Goal: Ask a question

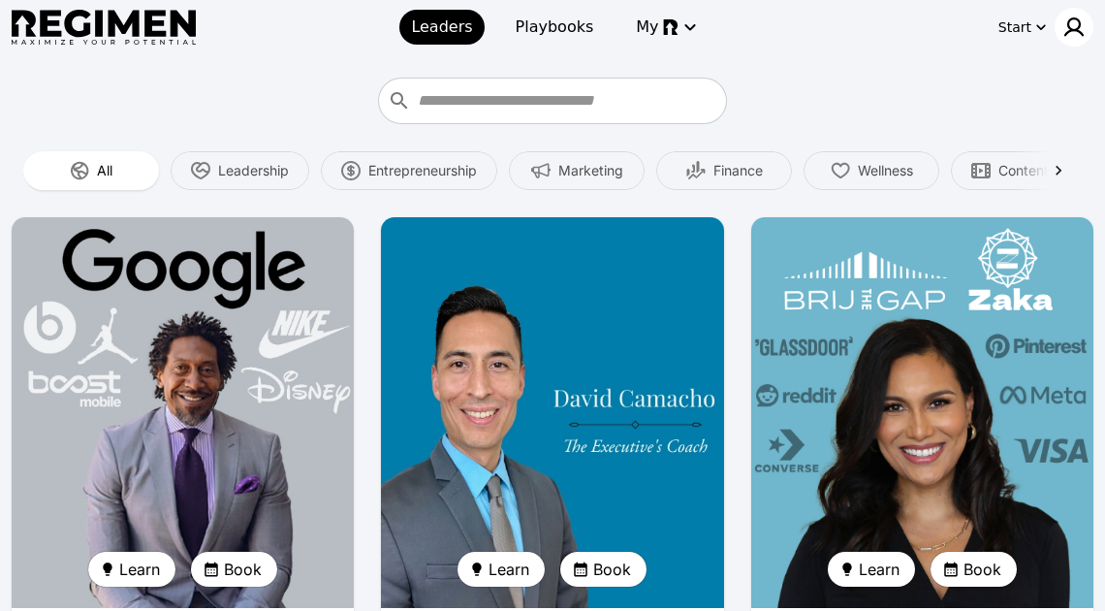
click at [1078, 23] on img at bounding box center [1074, 27] width 23 height 23
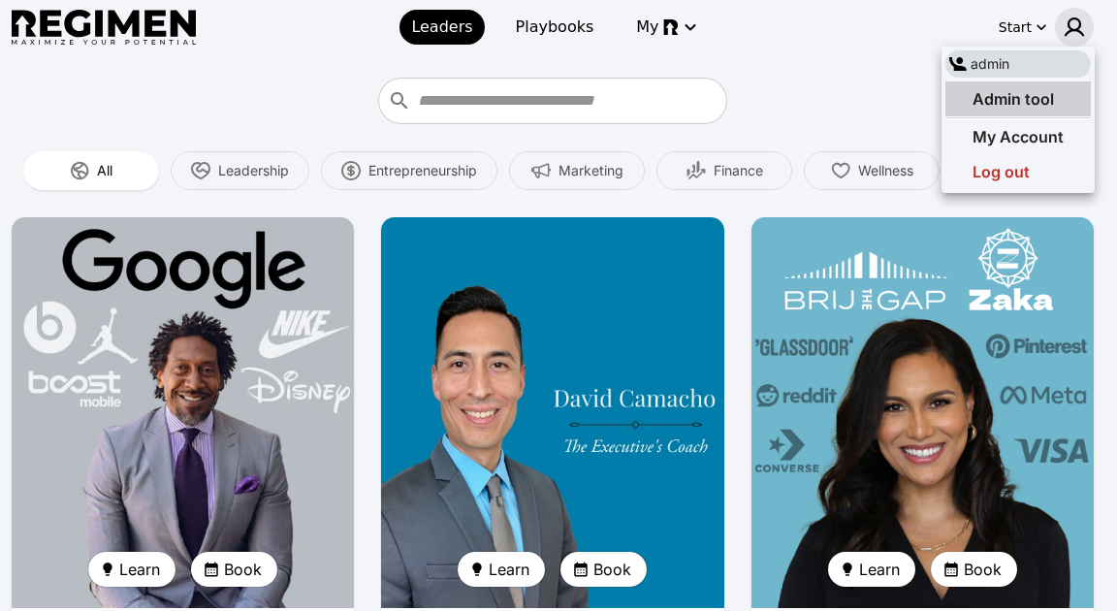
click at [978, 94] on span "Admin tool" at bounding box center [1013, 98] width 81 height 19
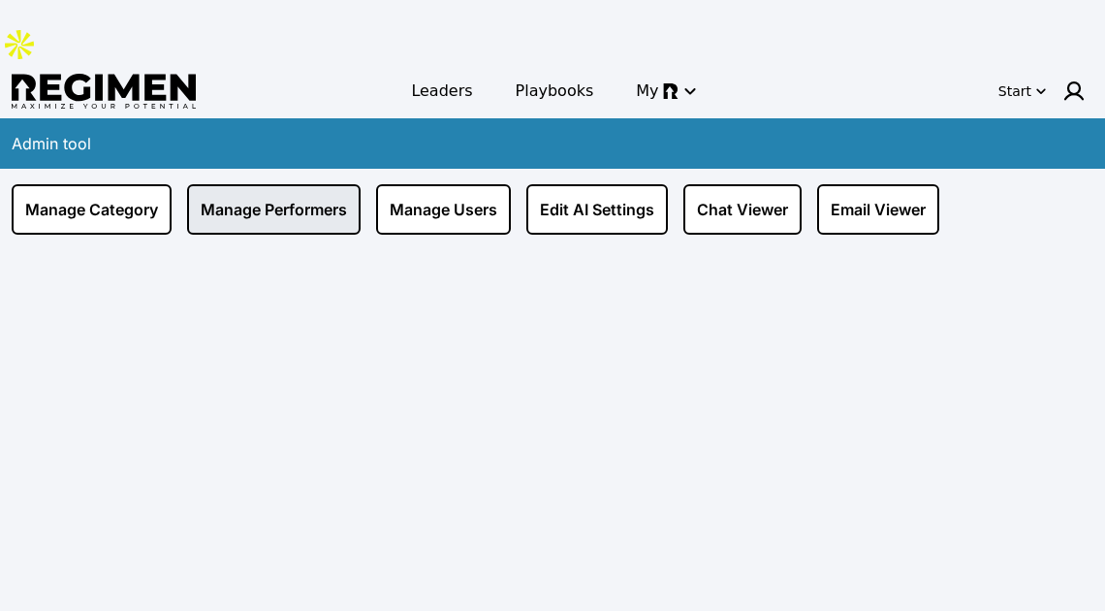
click at [303, 184] on link "Manage Performers" at bounding box center [274, 209] width 174 height 50
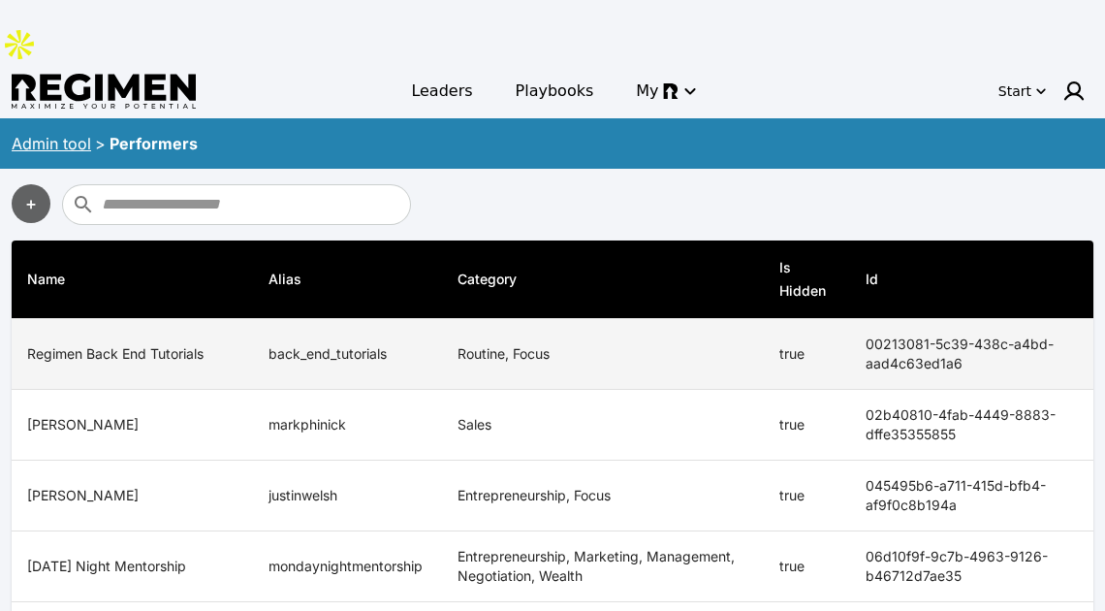
click at [317, 319] on td "back_end_tutorials" at bounding box center [347, 354] width 189 height 71
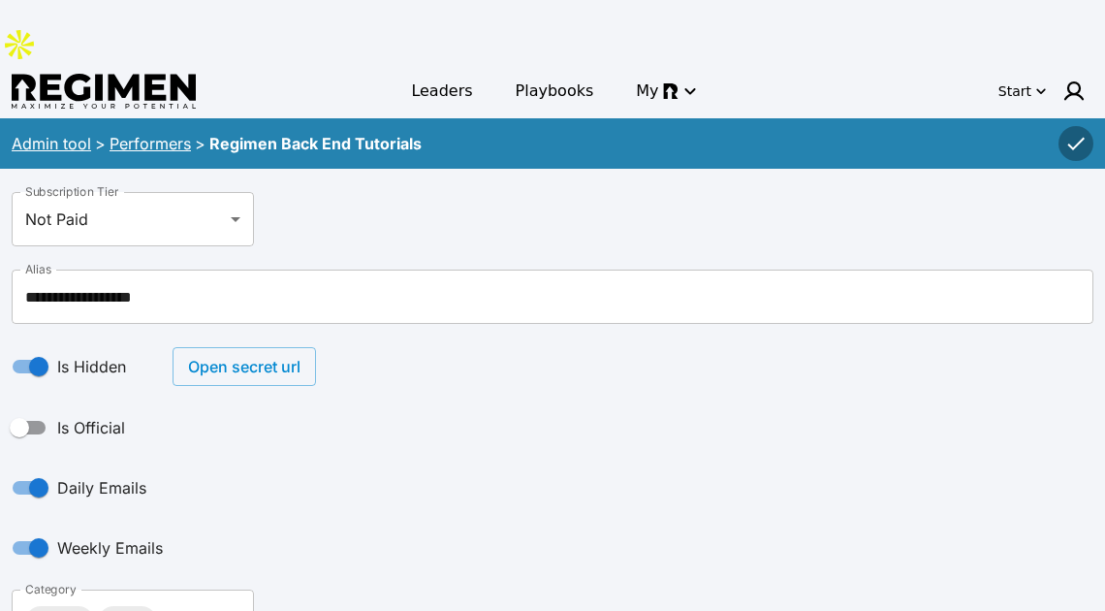
click at [295, 347] on button "Open secret url" at bounding box center [245, 366] width 144 height 39
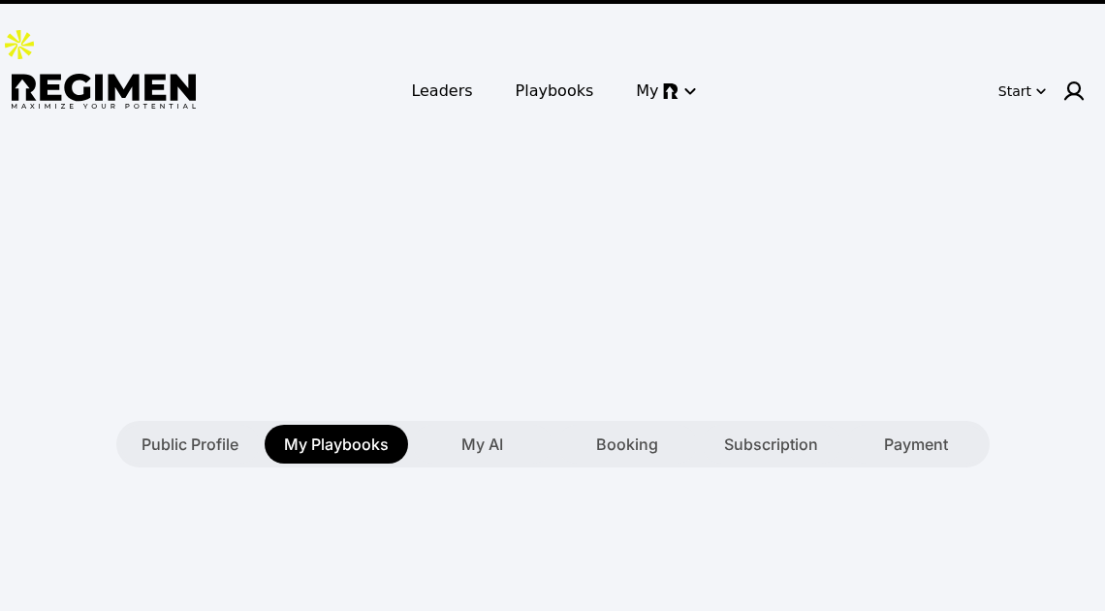
type textarea "**********"
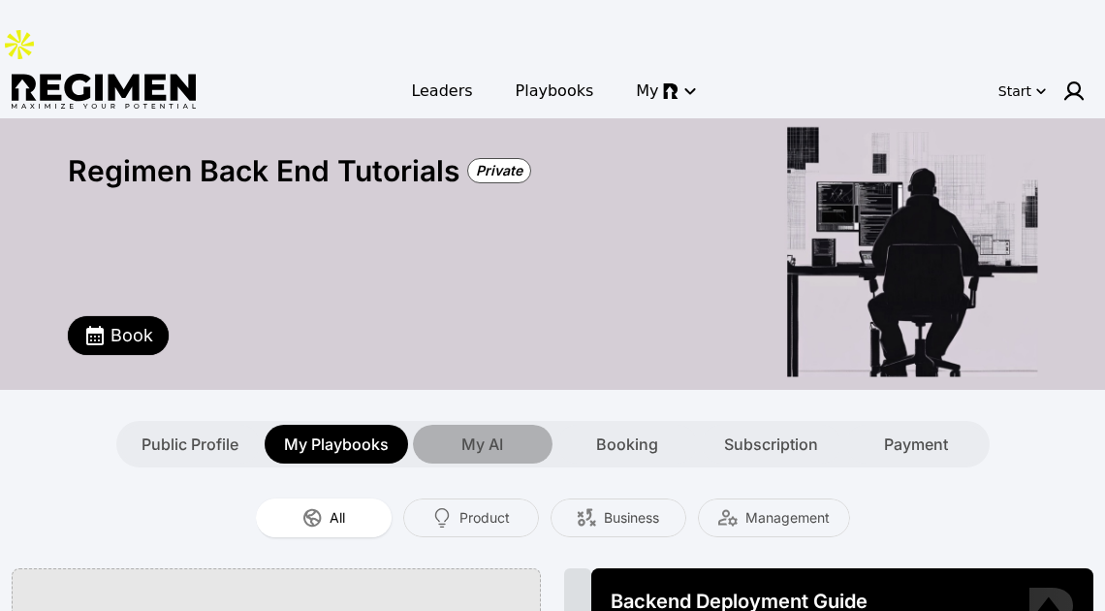
click at [470, 432] on span "My AI" at bounding box center [483, 443] width 42 height 23
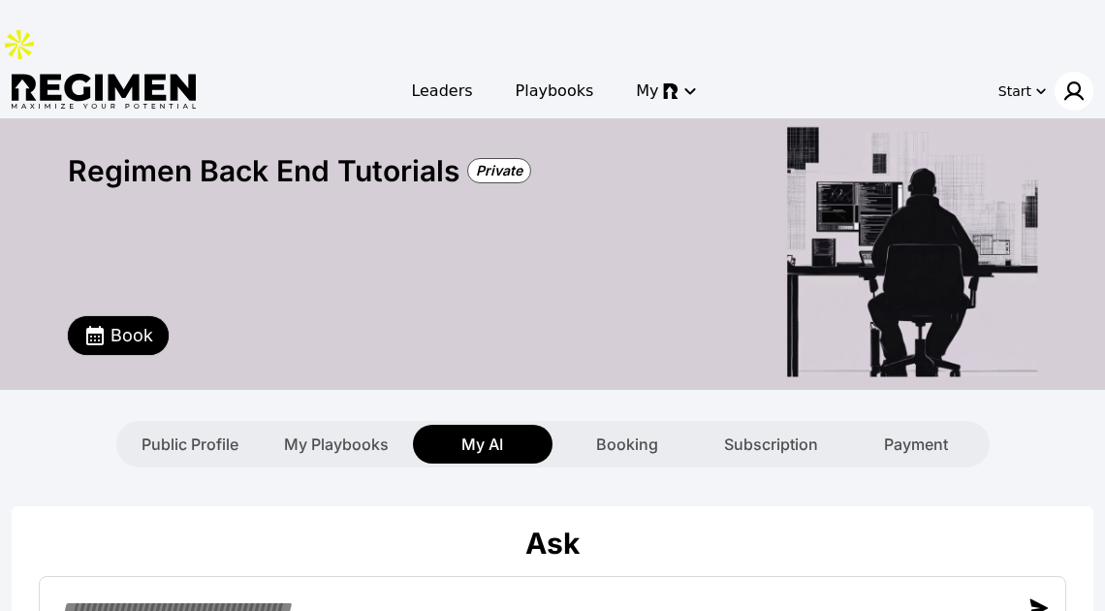
click at [1070, 80] on img at bounding box center [1074, 91] width 23 height 23
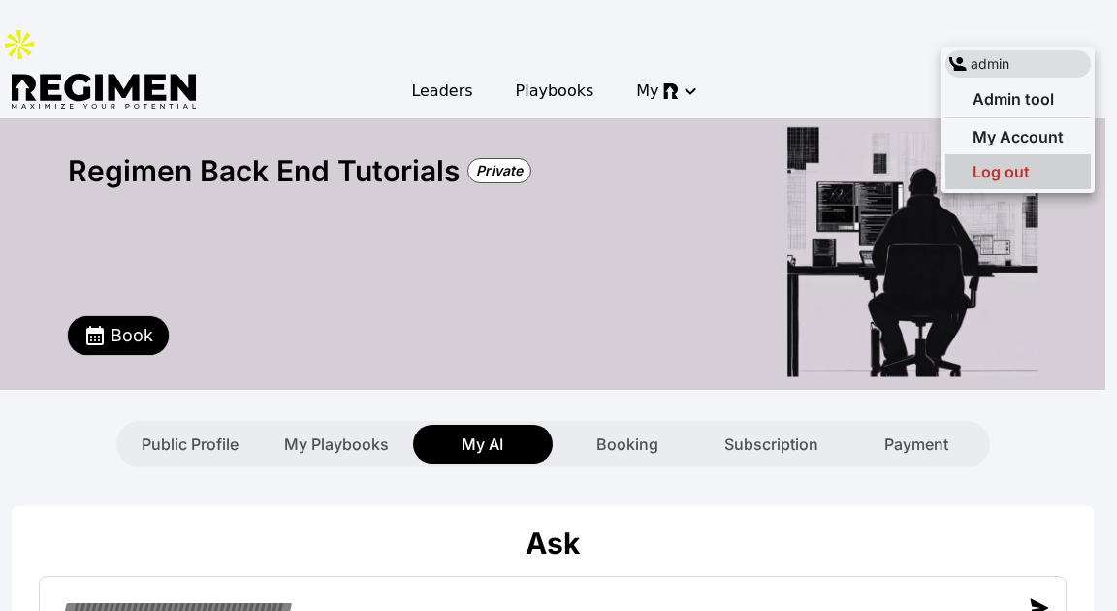
click at [989, 174] on span "Log out" at bounding box center [1001, 171] width 57 height 19
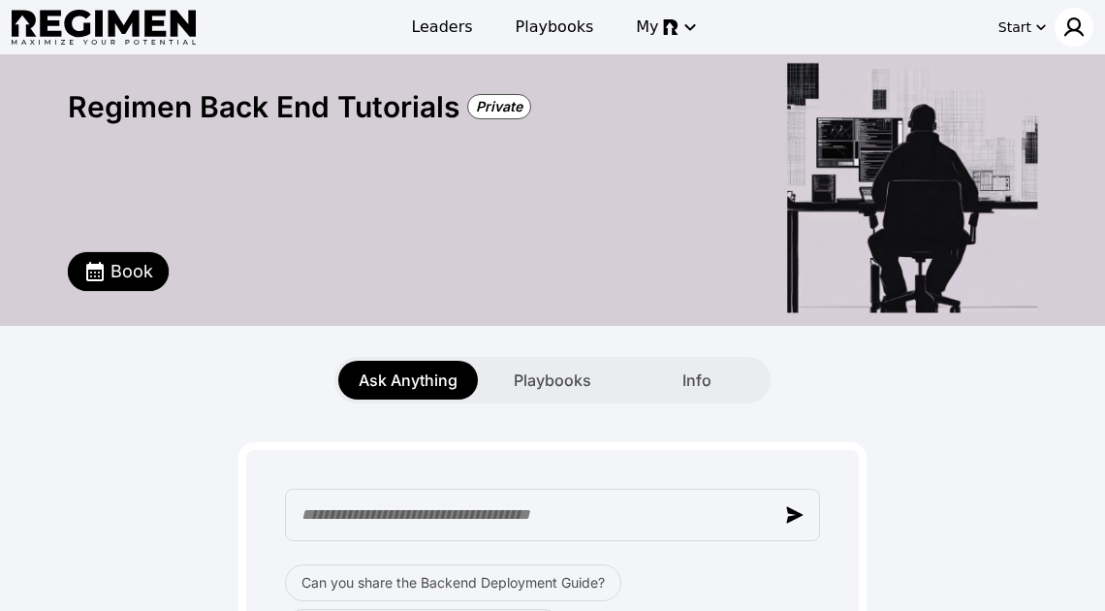
click at [1075, 26] on img at bounding box center [1074, 27] width 23 height 23
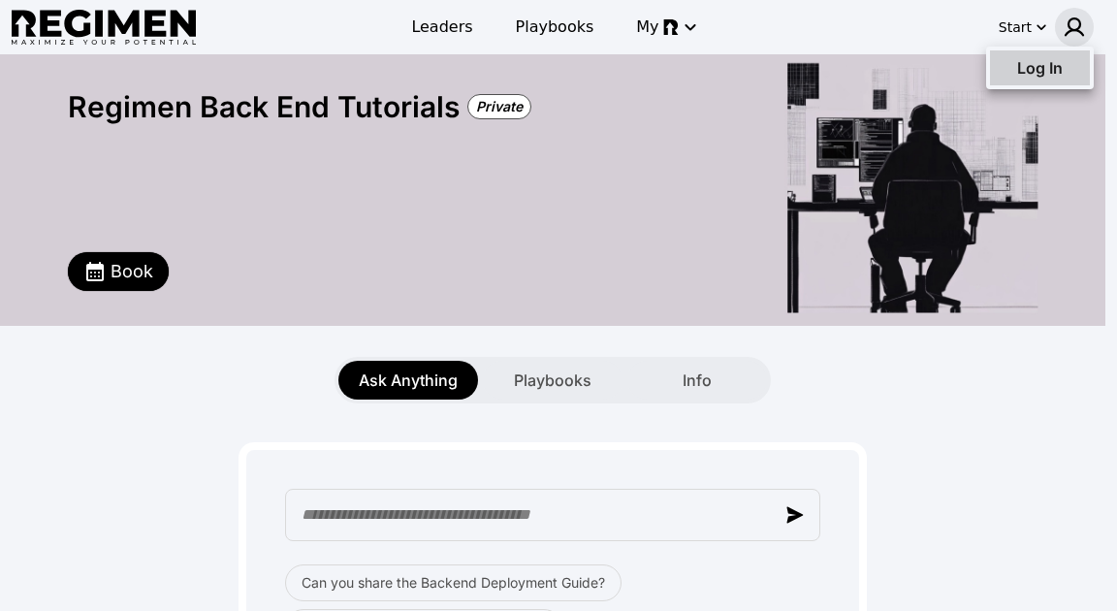
click at [1050, 75] on span "Log In" at bounding box center [1040, 67] width 46 height 19
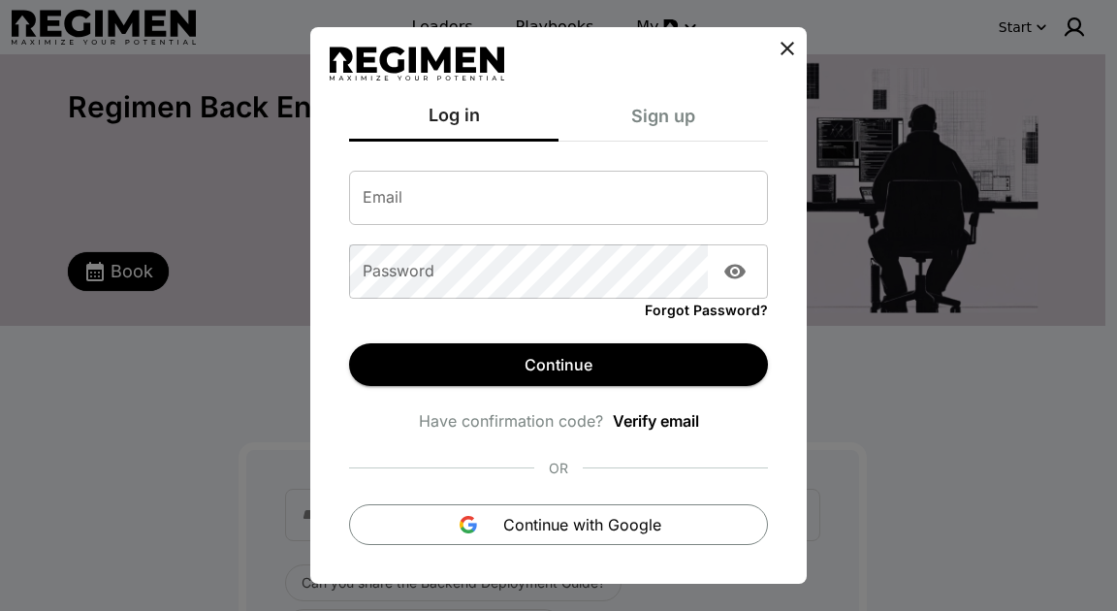
type input "**********"
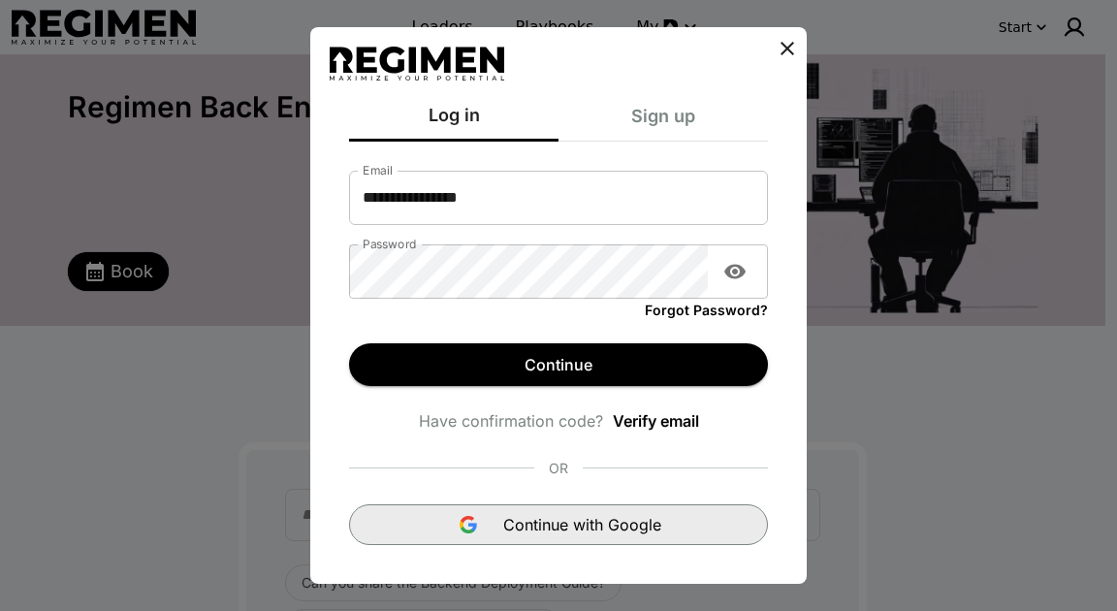
click at [577, 536] on button "Continue with Google" at bounding box center [558, 524] width 419 height 41
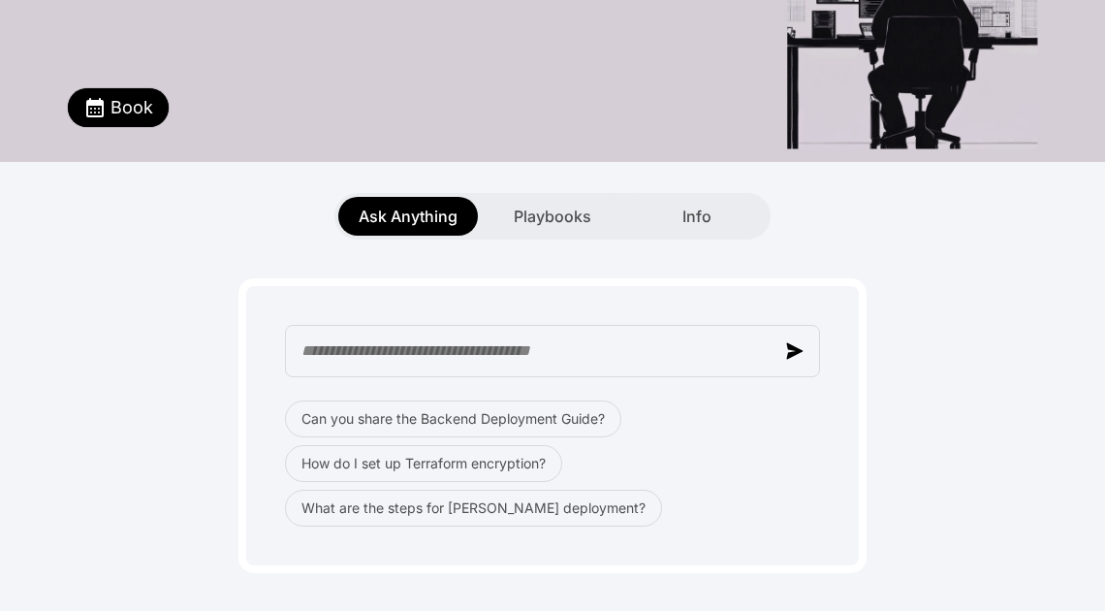
scroll to position [195, 0]
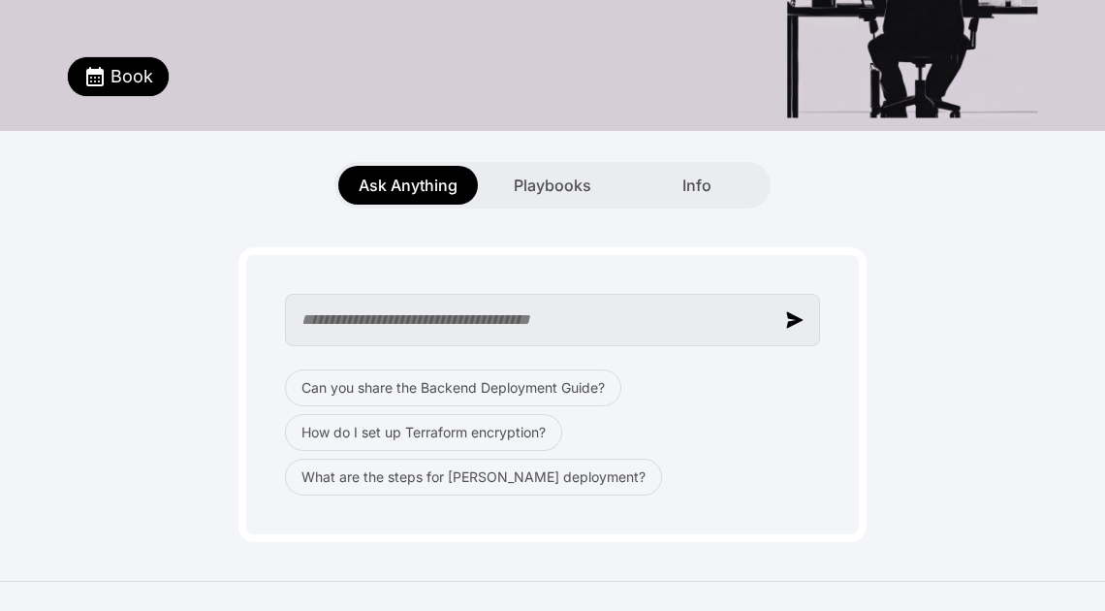
click at [489, 312] on input "text" at bounding box center [552, 320] width 535 height 52
click at [545, 312] on input "text" at bounding box center [552, 320] width 535 height 52
click at [545, 315] on input "text" at bounding box center [552, 320] width 535 height 52
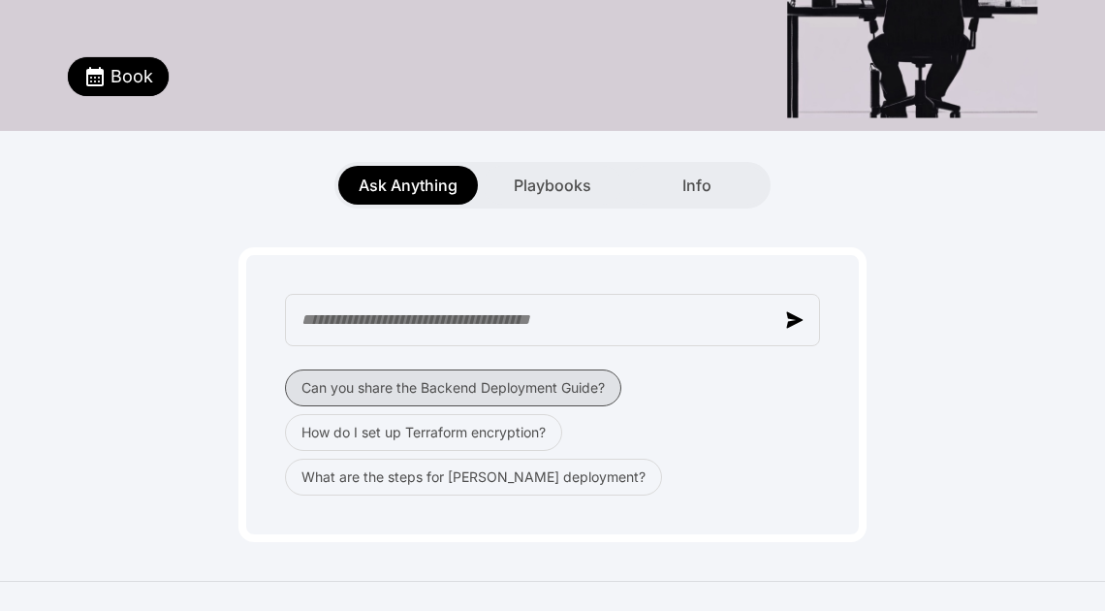
click at [494, 395] on button "Can you share the Backend Deployment Guide?" at bounding box center [453, 387] width 336 height 37
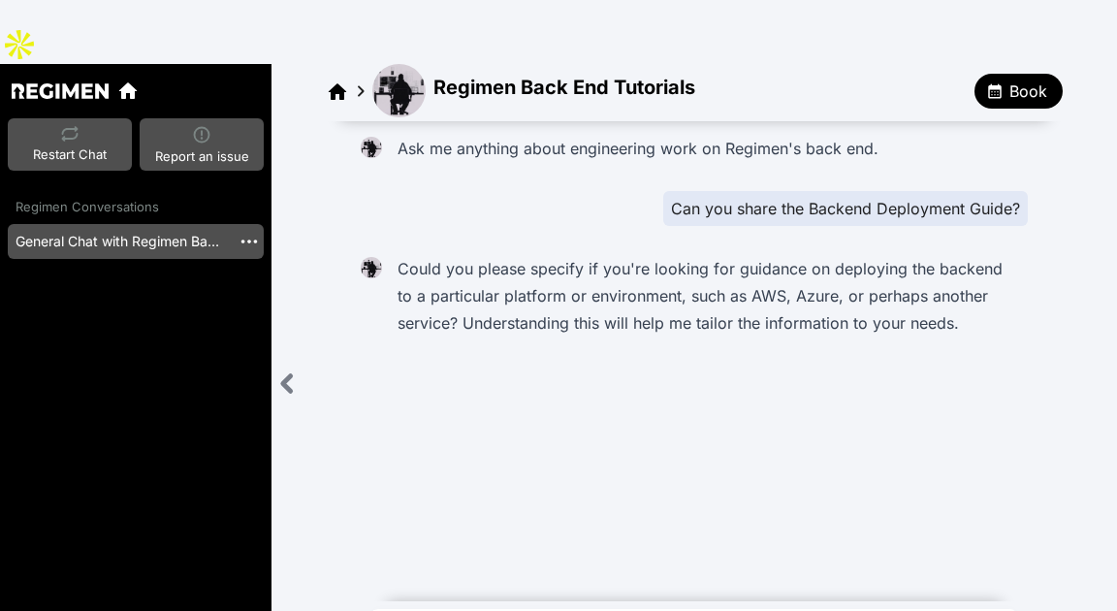
type textarea "******"
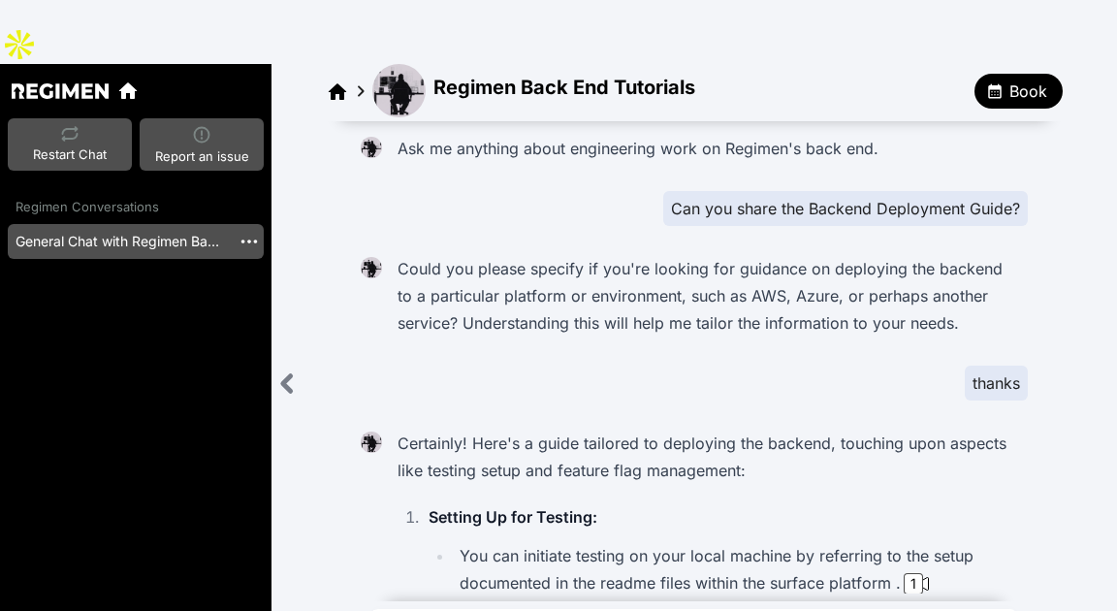
click at [126, 82] on icon at bounding box center [127, 90] width 17 height 16
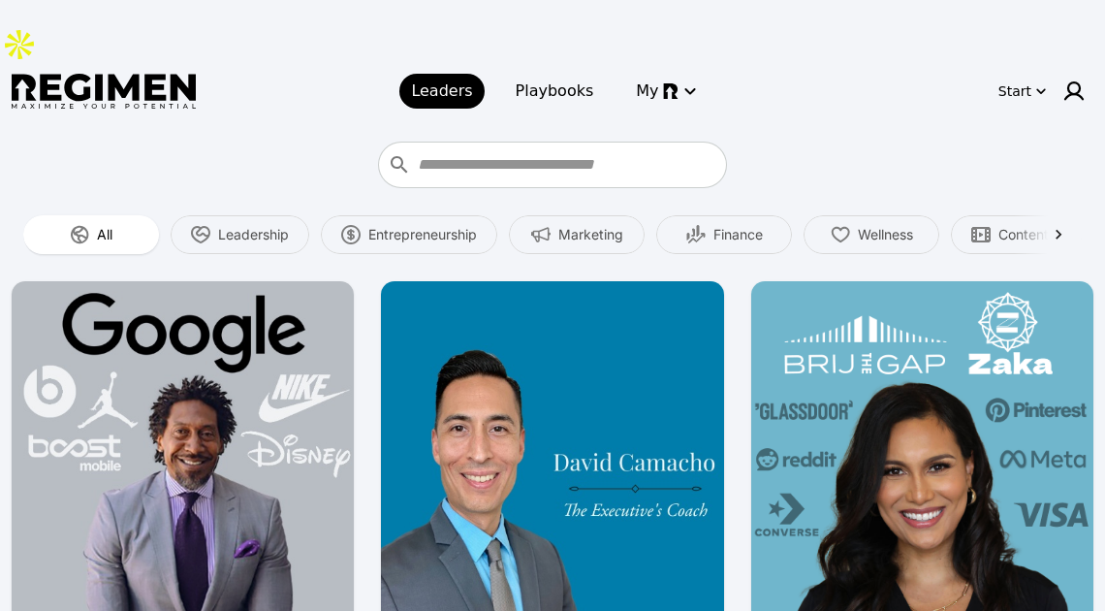
click at [1023, 81] on div "Start" at bounding box center [1015, 90] width 33 height 19
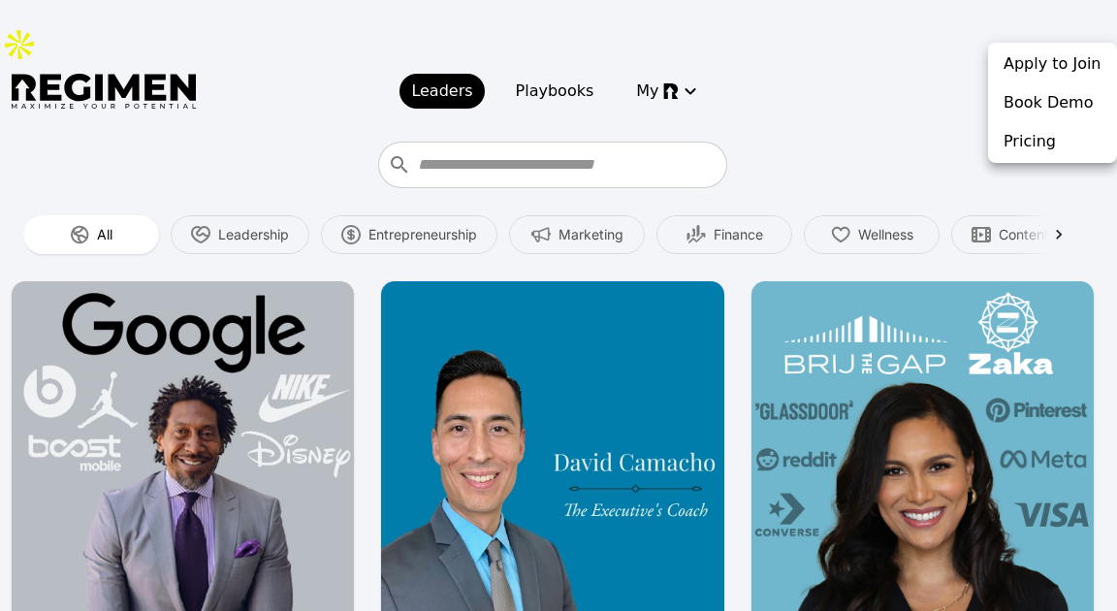
click at [1069, 34] on div at bounding box center [558, 305] width 1117 height 611
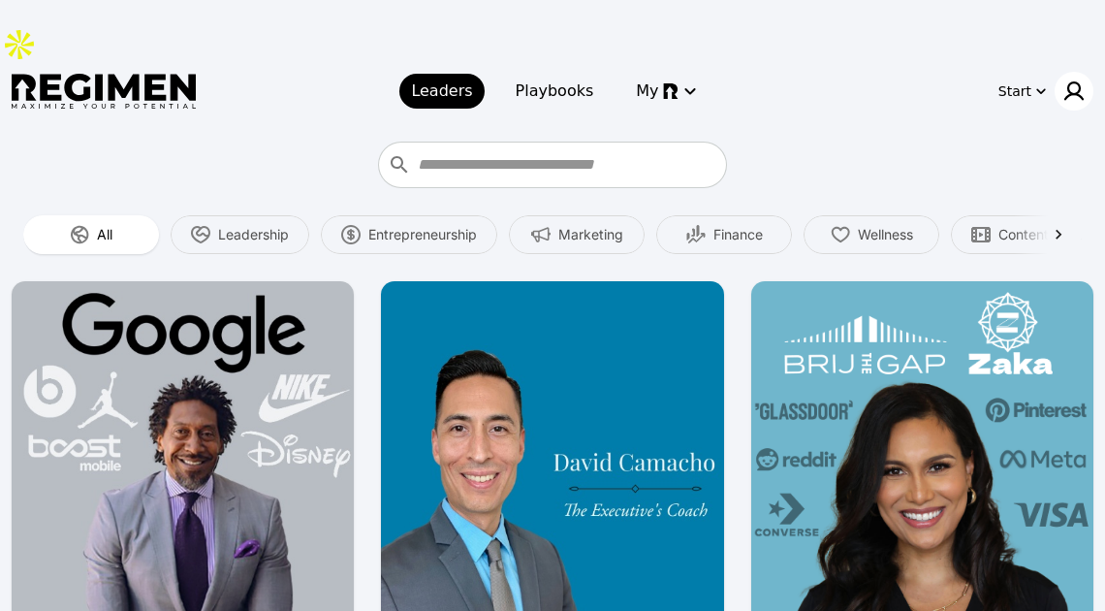
click at [1070, 80] on img at bounding box center [1074, 91] width 23 height 23
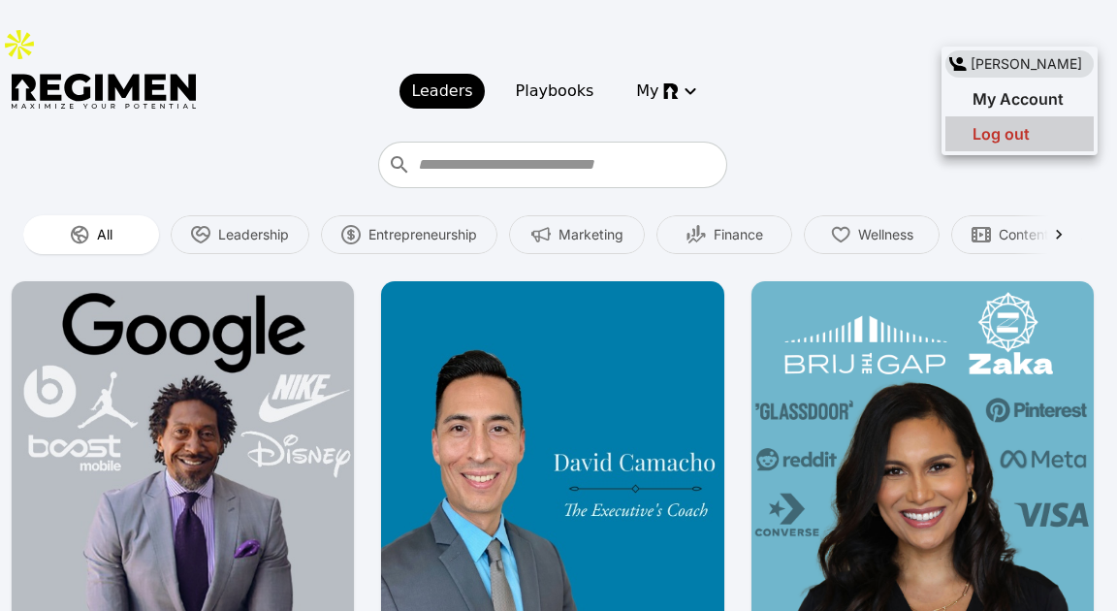
click at [1004, 141] on span "Log out" at bounding box center [1001, 133] width 57 height 19
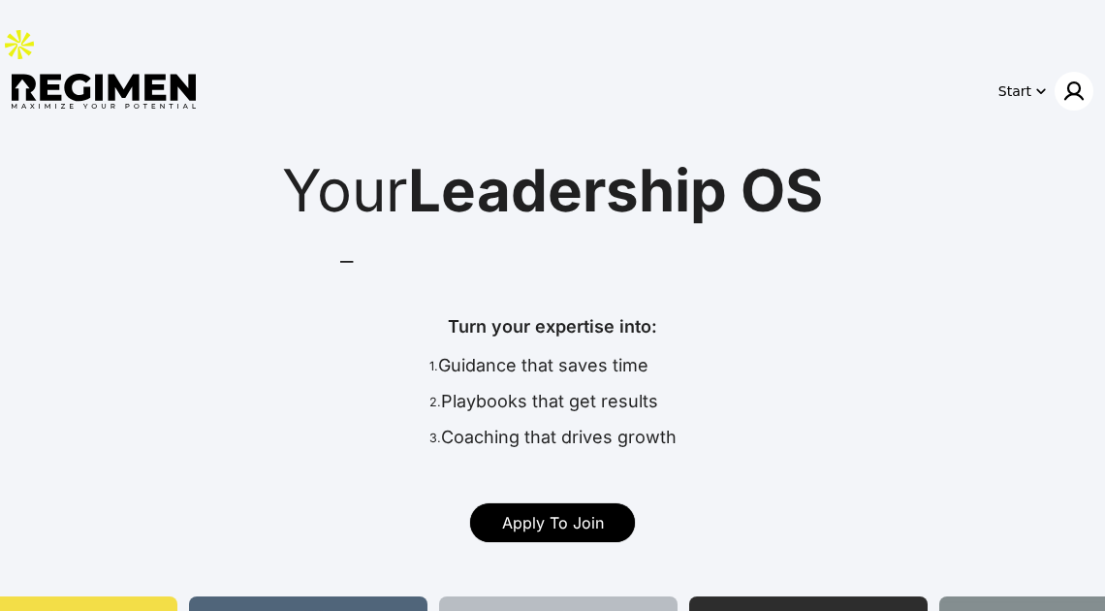
click at [1073, 80] on img at bounding box center [1074, 91] width 23 height 23
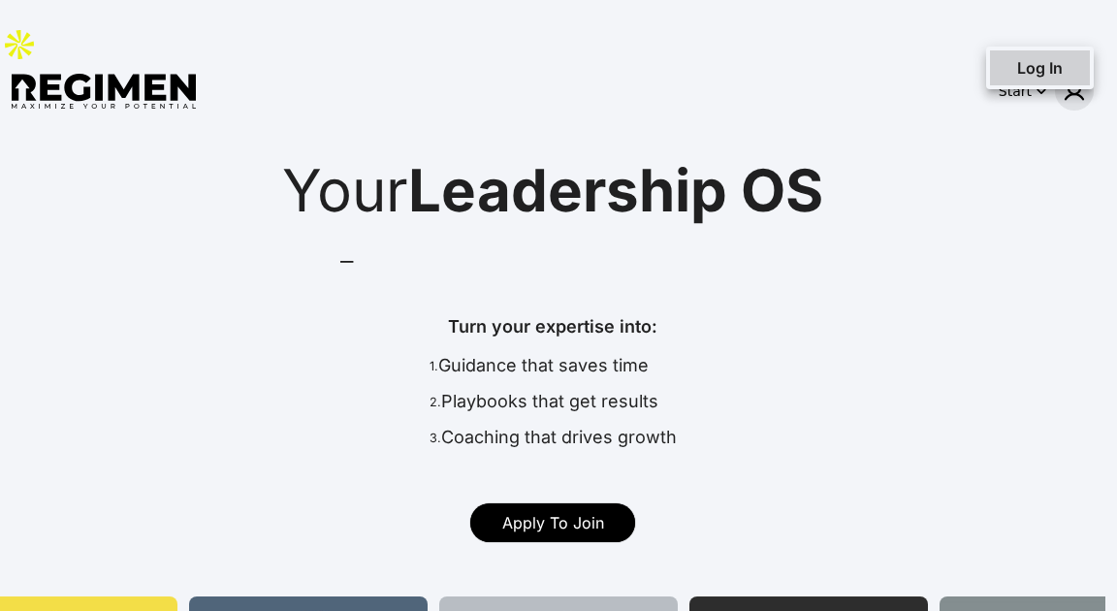
click at [1009, 78] on div "Log In" at bounding box center [1026, 67] width 73 height 23
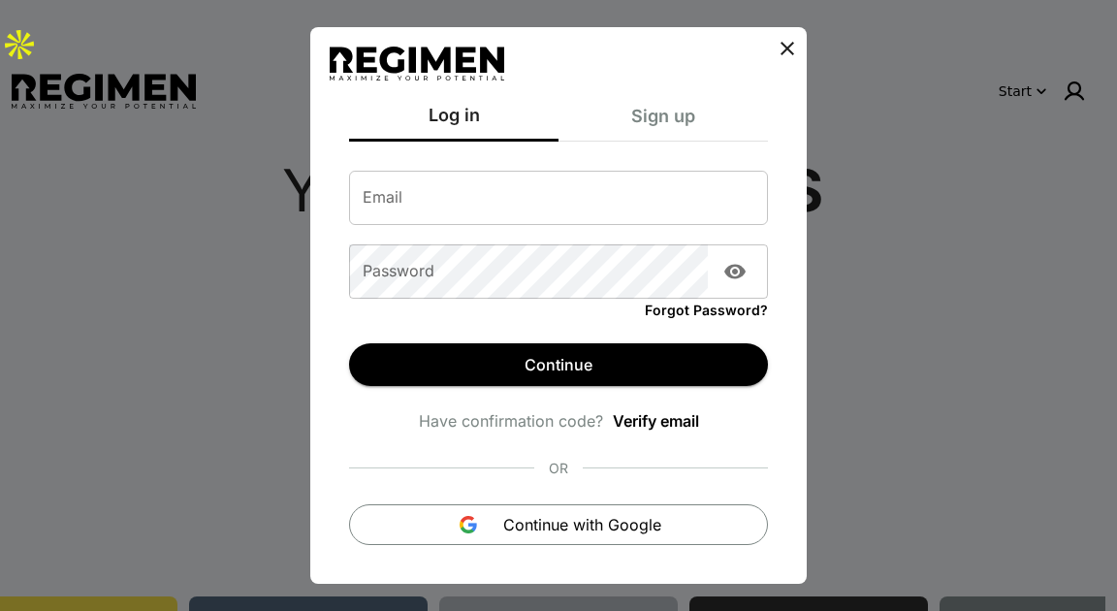
type input "**********"
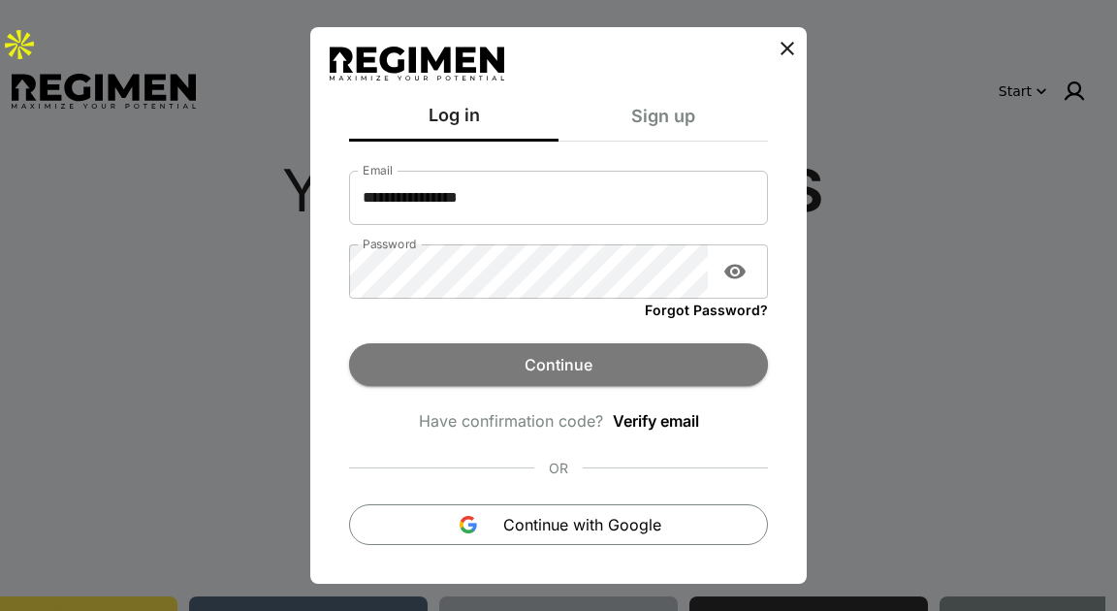
click at [547, 361] on button "Continue" at bounding box center [558, 364] width 419 height 43
